Goal: Information Seeking & Learning: Understand process/instructions

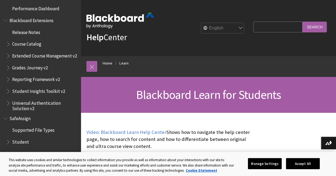
scroll to position [1, 0]
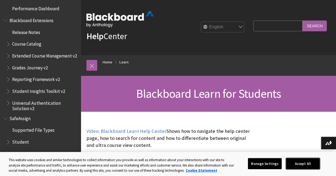
click at [302, 163] on button "Accept All" at bounding box center [303, 163] width 34 height 11
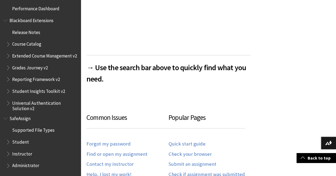
scroll to position [207, 0]
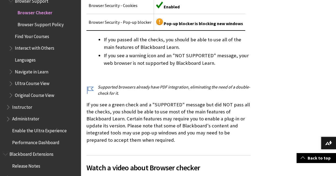
scroll to position [228, 0]
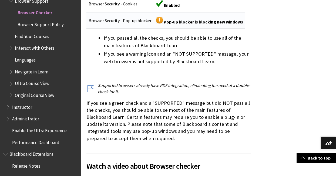
click at [157, 20] on img at bounding box center [159, 20] width 7 height 7
click at [173, 24] on span "Pop-up blocker is blocking new windows" at bounding box center [203, 21] width 79 height 5
click at [137, 22] on td "Browser Security - Pop-up blocker" at bounding box center [119, 20] width 67 height 17
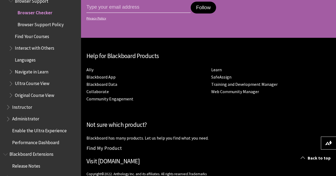
scroll to position [736, 0]
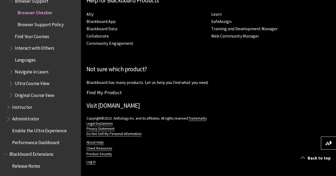
click at [49, 24] on span "Browser Support Policy" at bounding box center [41, 23] width 46 height 7
click at [40, 36] on span "Find Your Courses" at bounding box center [32, 35] width 34 height 7
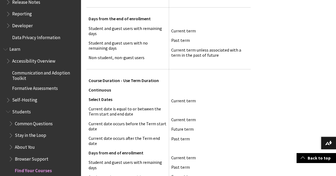
scroll to position [193, 0]
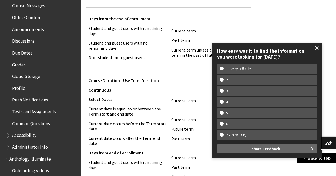
click at [317, 48] on span at bounding box center [316, 47] width 11 height 11
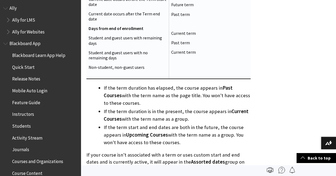
scroll to position [760, 0]
